Goal: Task Accomplishment & Management: Use online tool/utility

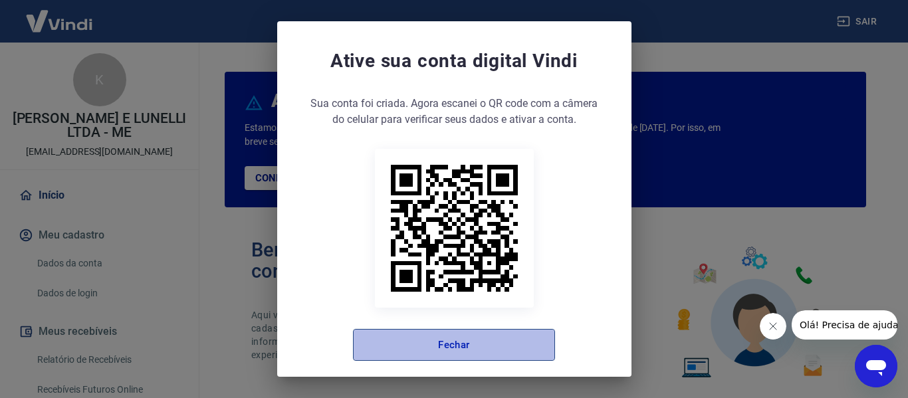
click at [440, 348] on button "Fechar" at bounding box center [454, 345] width 202 height 32
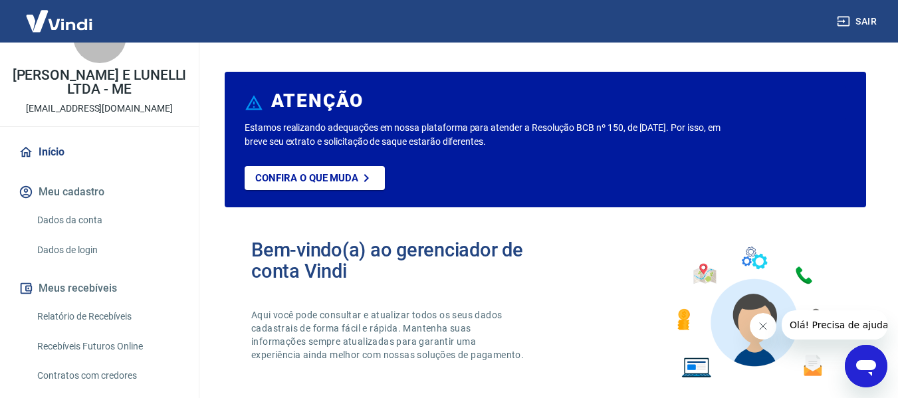
scroll to position [66, 0]
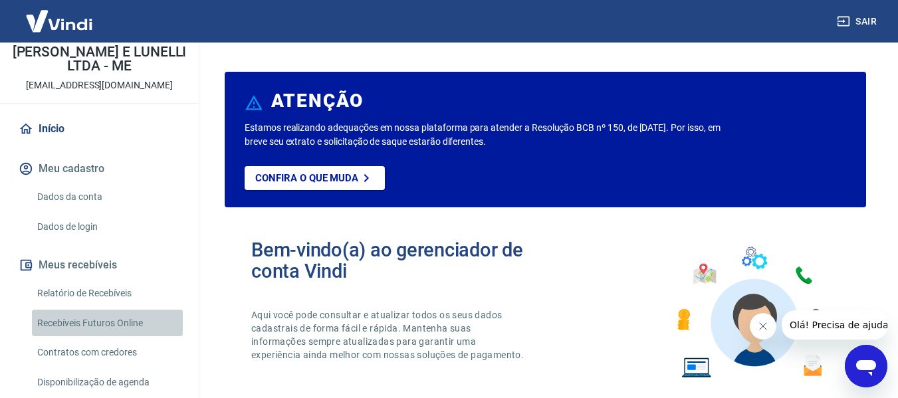
click at [130, 324] on link "Recebíveis Futuros Online" at bounding box center [107, 323] width 151 height 27
